Goal: Transaction & Acquisition: Subscribe to service/newsletter

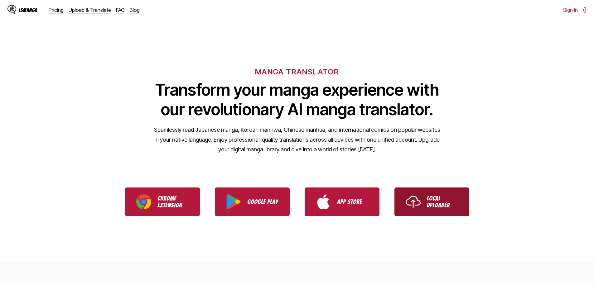
click at [417, 200] on img "Use IsManga Local Uploader" at bounding box center [413, 202] width 15 height 15
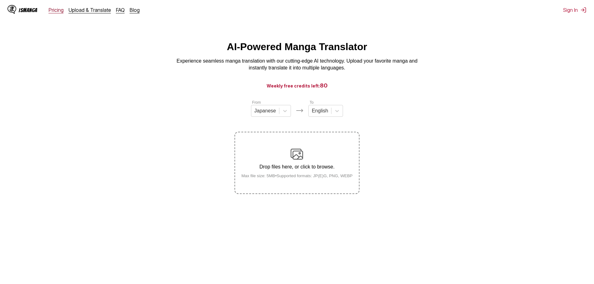
click at [61, 10] on link "Pricing" at bounding box center [56, 10] width 15 height 6
